Goal: Task Accomplishment & Management: Manage account settings

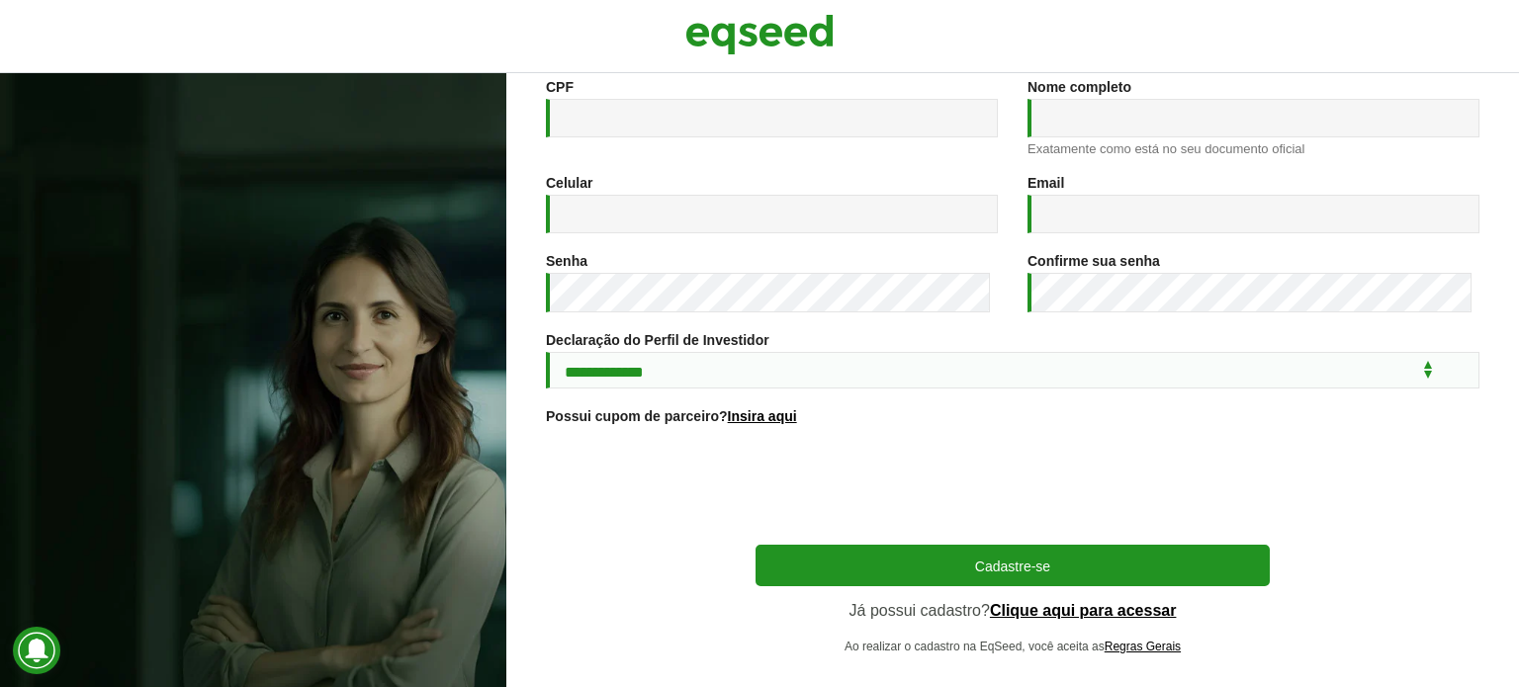
scroll to position [328, 0]
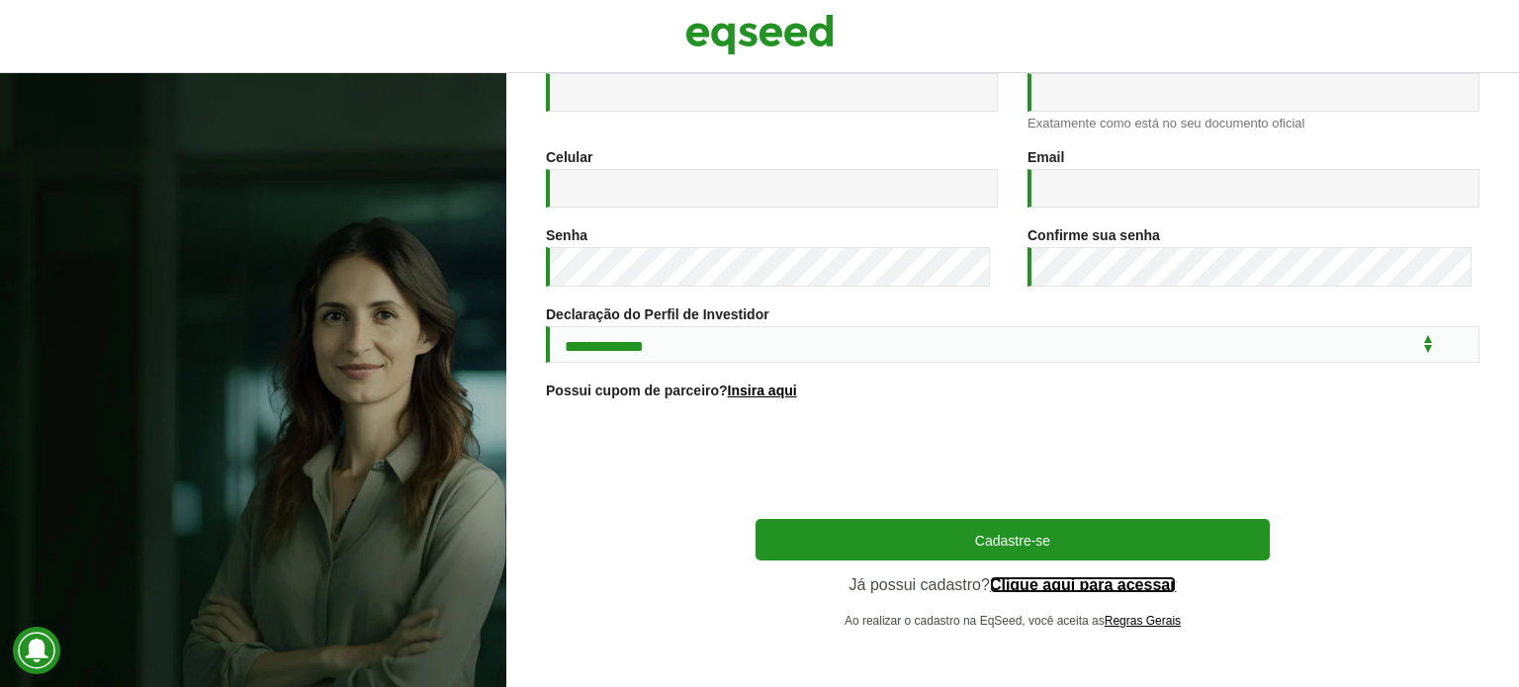
click at [1036, 589] on link "Clique aqui para acessar" at bounding box center [1083, 586] width 187 height 16
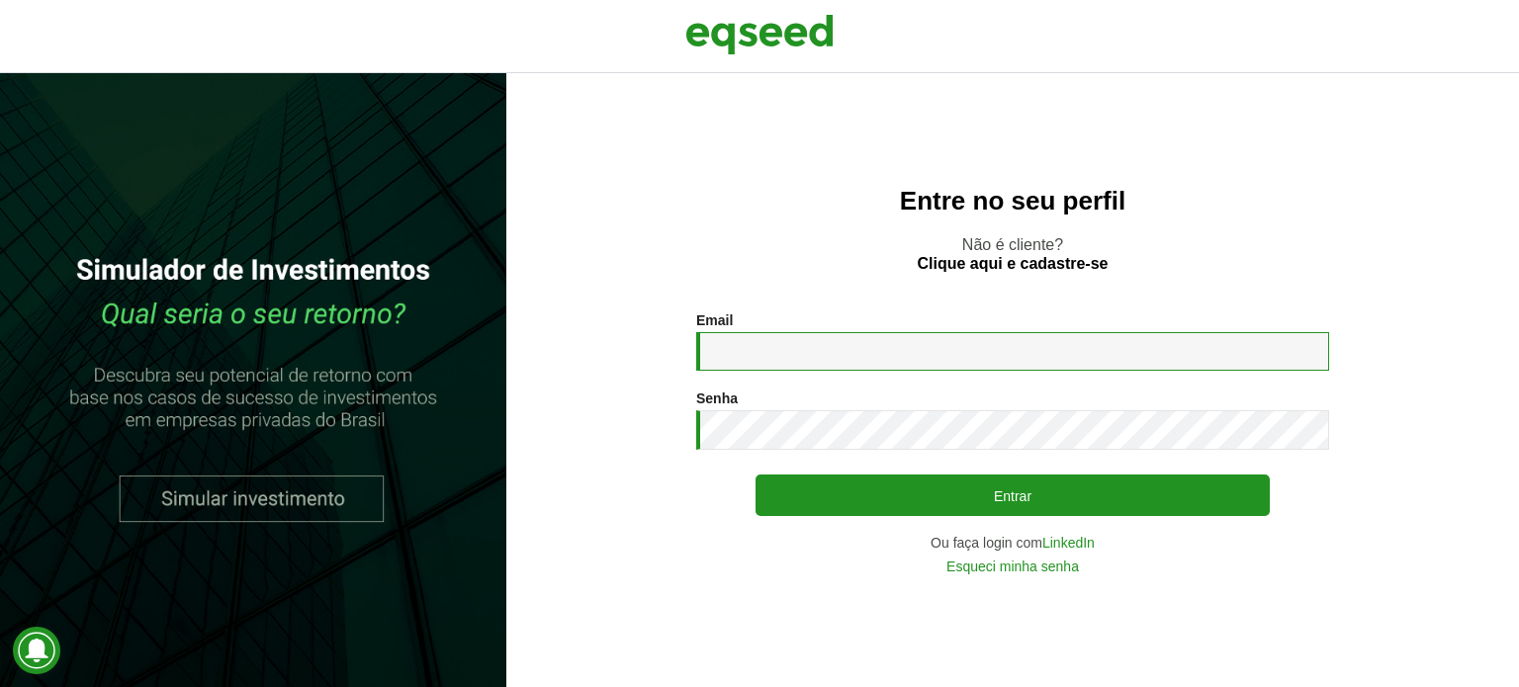
click at [816, 352] on input "Email *" at bounding box center [1012, 351] width 633 height 39
type input "**********"
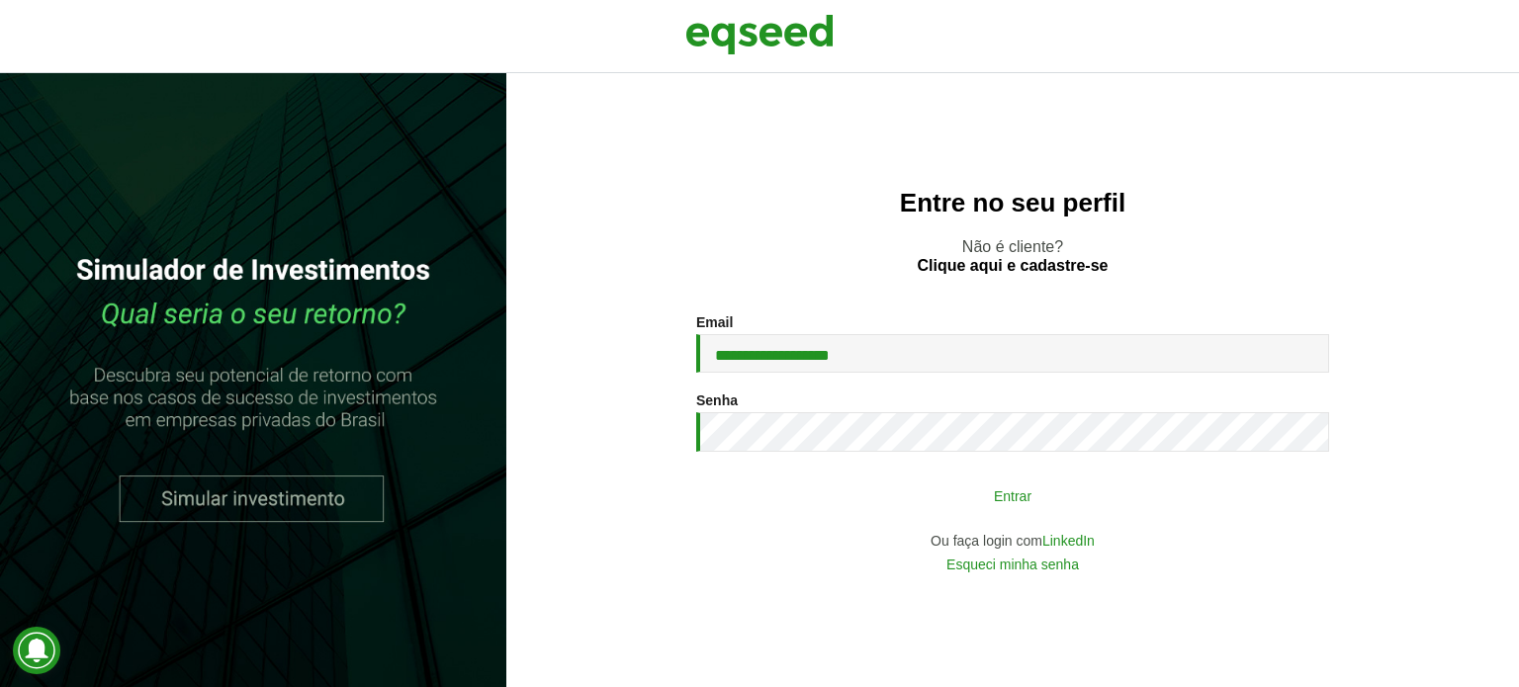
click at [861, 489] on button "Entrar" at bounding box center [1013, 496] width 514 height 38
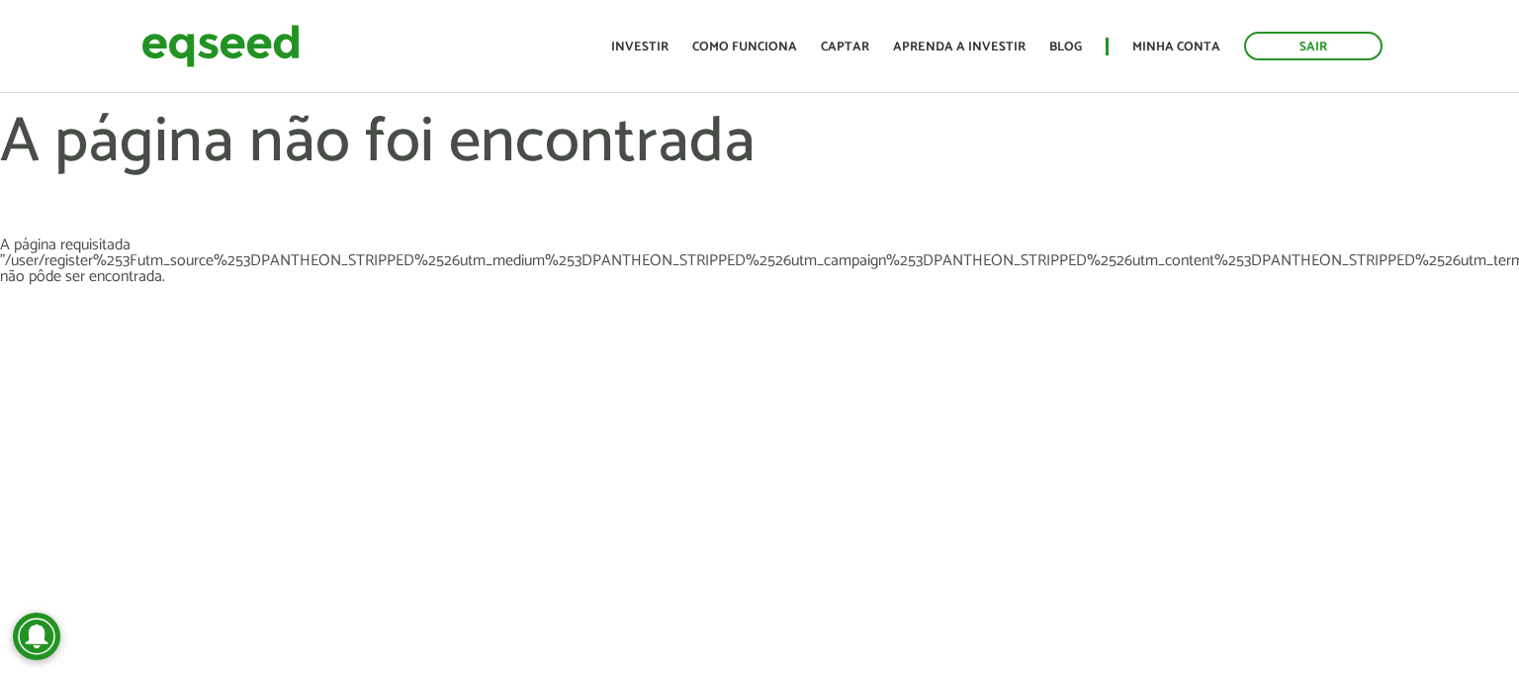
click at [1170, 35] on ul "Início Investir Como funciona Captar Aprenda a investir Blog Minha conta Sair" at bounding box center [996, 46] width 791 height 29
click at [1170, 41] on link "Minha conta" at bounding box center [1177, 47] width 88 height 13
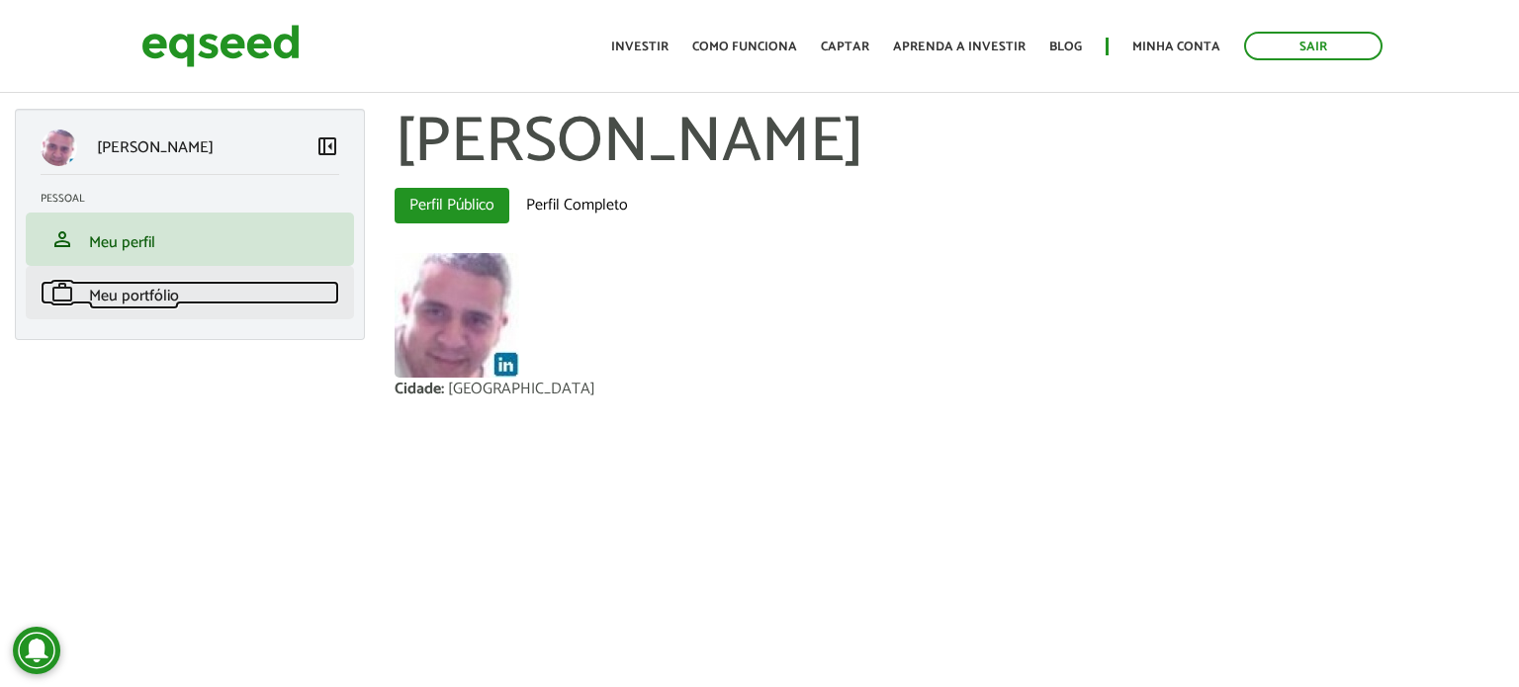
click at [165, 303] on span "Meu portfólio" at bounding box center [134, 296] width 90 height 27
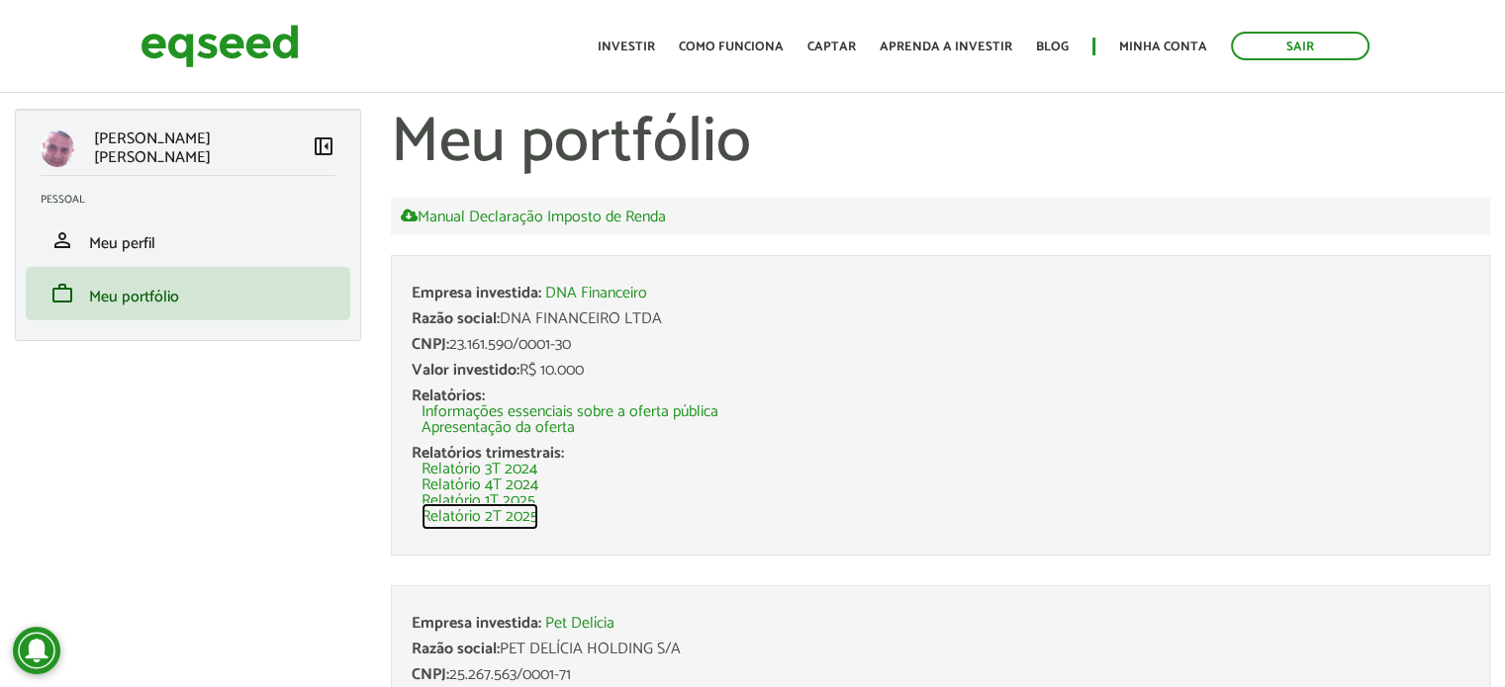
click at [522, 520] on link "Relatório 2T 2025" at bounding box center [479, 517] width 117 height 16
